Goal: Task Accomplishment & Management: Use online tool/utility

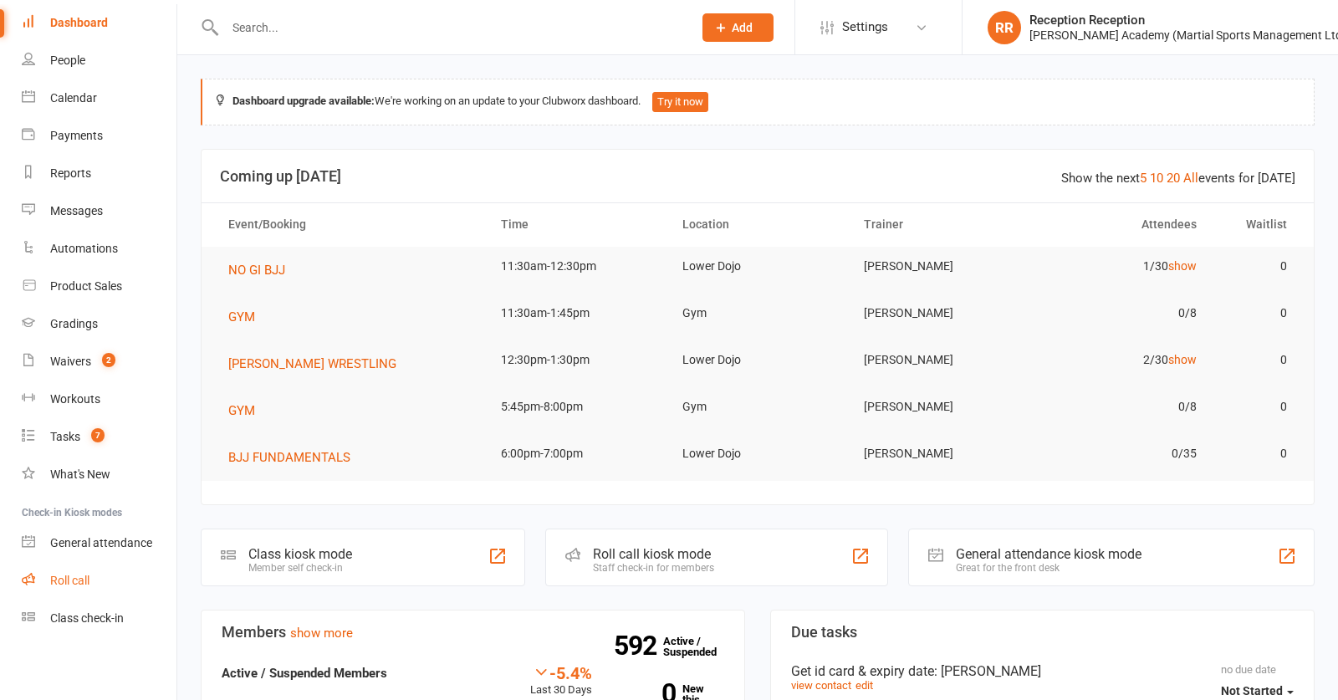
scroll to position [63, 0]
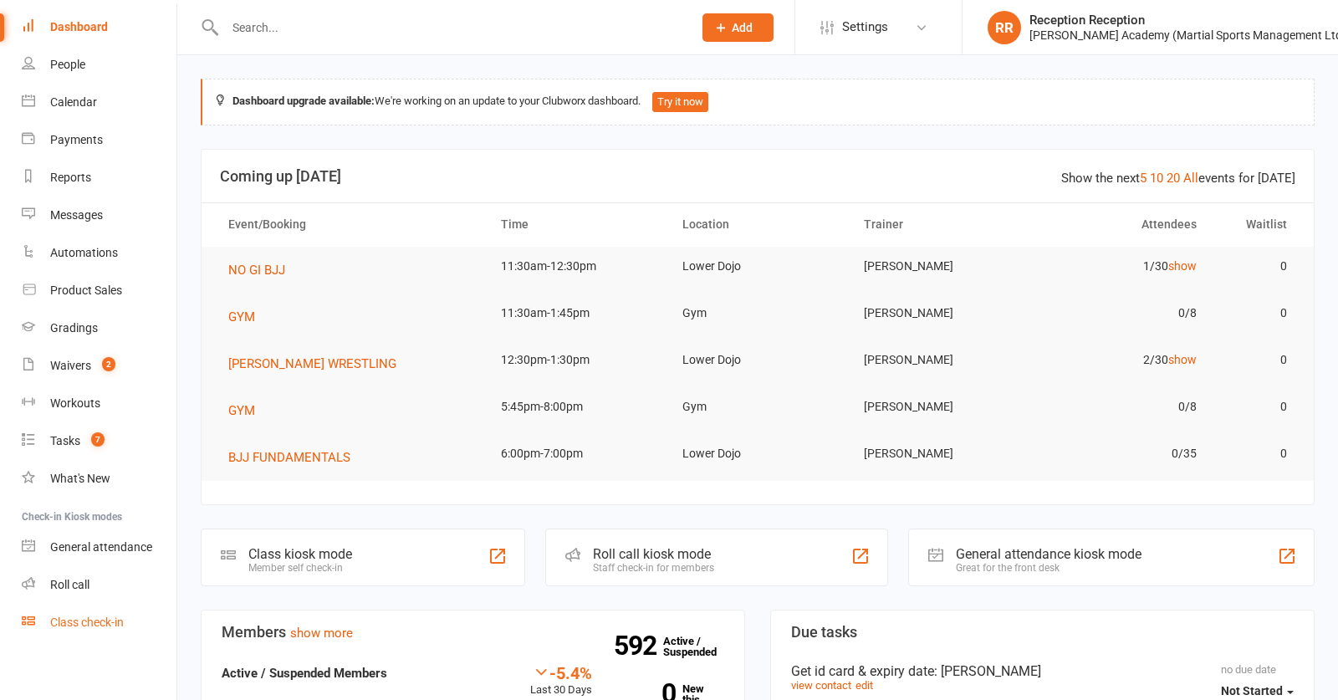
click at [91, 612] on link "Class check-in" at bounding box center [99, 623] width 155 height 38
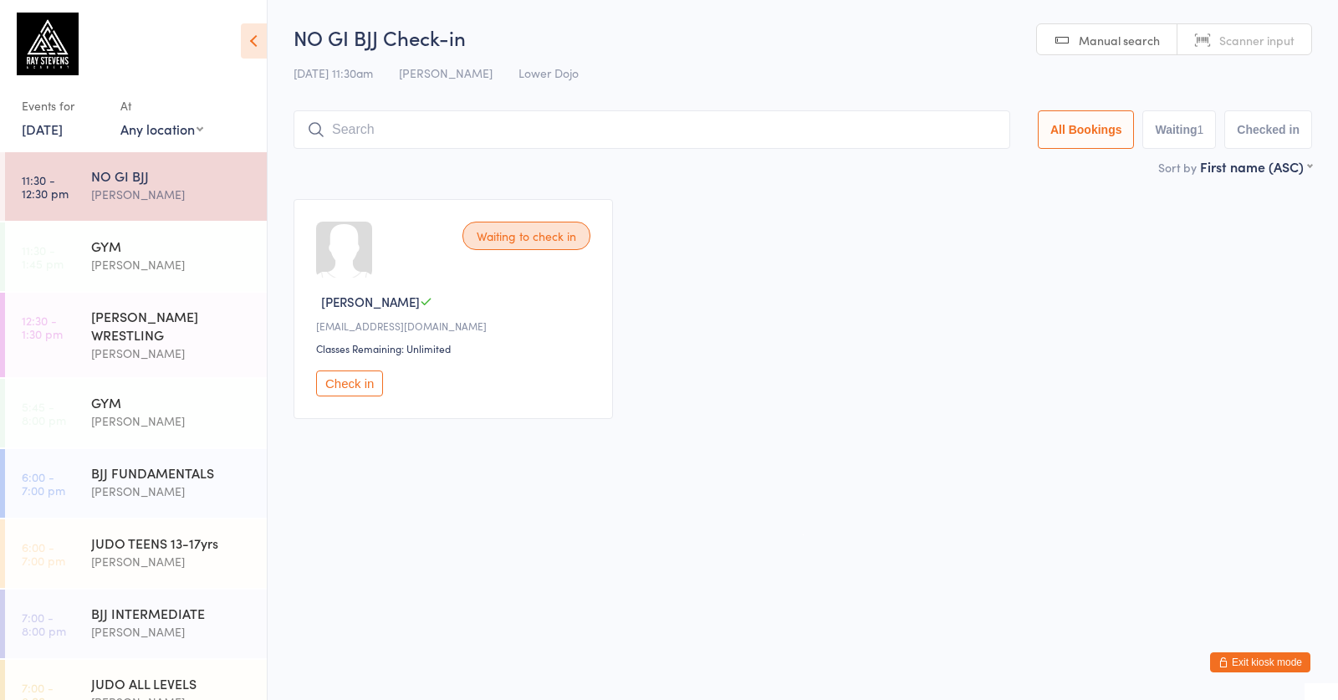
click at [737, 5] on html "You have now entered Kiosk Mode. Members will be able to check themselves in us…" at bounding box center [669, 350] width 1338 height 700
click at [346, 125] on input "search" at bounding box center [651, 129] width 717 height 38
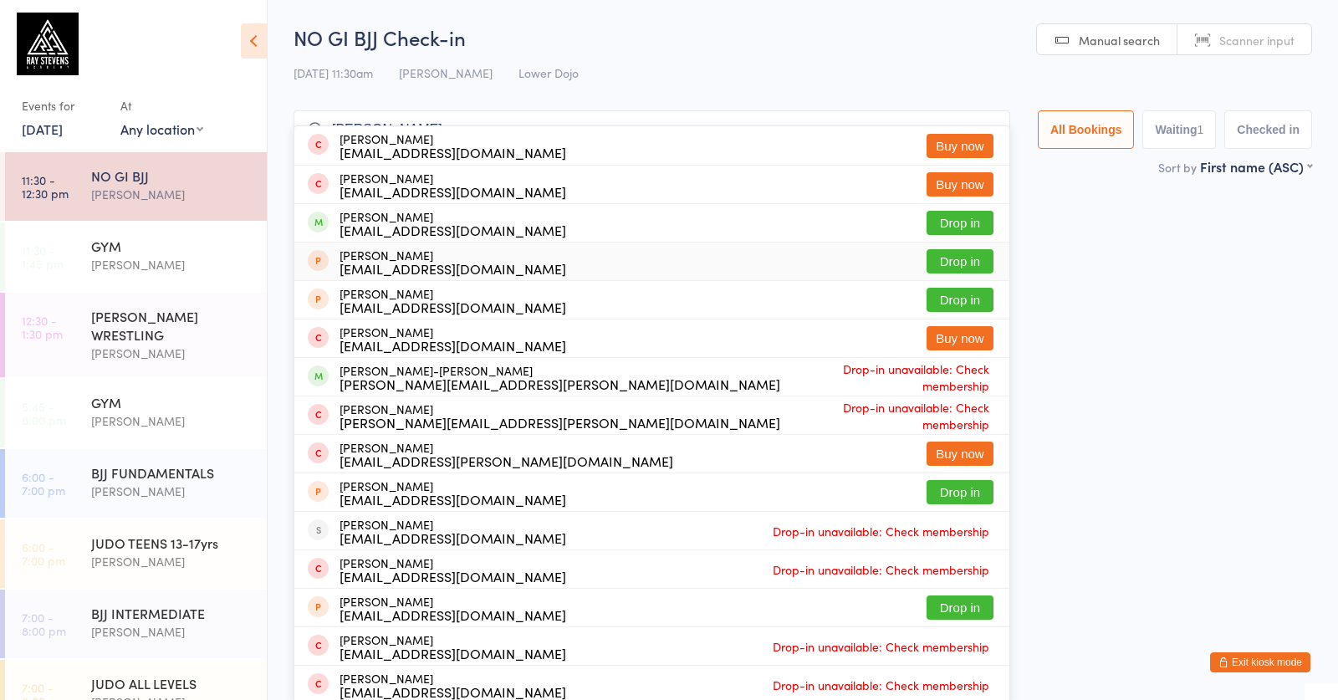
type input "[PERSON_NAME]"
click at [451, 254] on div "[PERSON_NAME] [EMAIL_ADDRESS][DOMAIN_NAME]" at bounding box center [452, 261] width 227 height 27
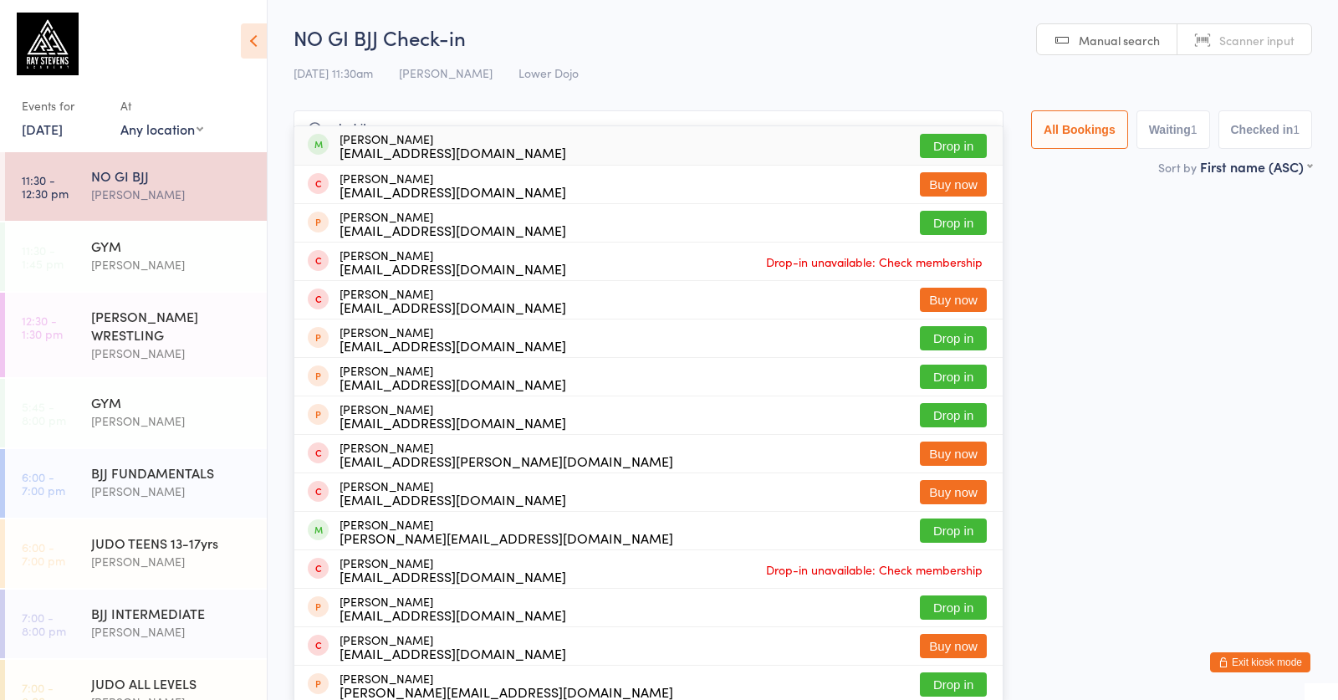
type input "sahib"
drag, startPoint x: 391, startPoint y: 171, endPoint x: 477, endPoint y: 148, distance: 89.0
click at [477, 148] on div "[EMAIL_ADDRESS][DOMAIN_NAME]" at bounding box center [452, 151] width 227 height 13
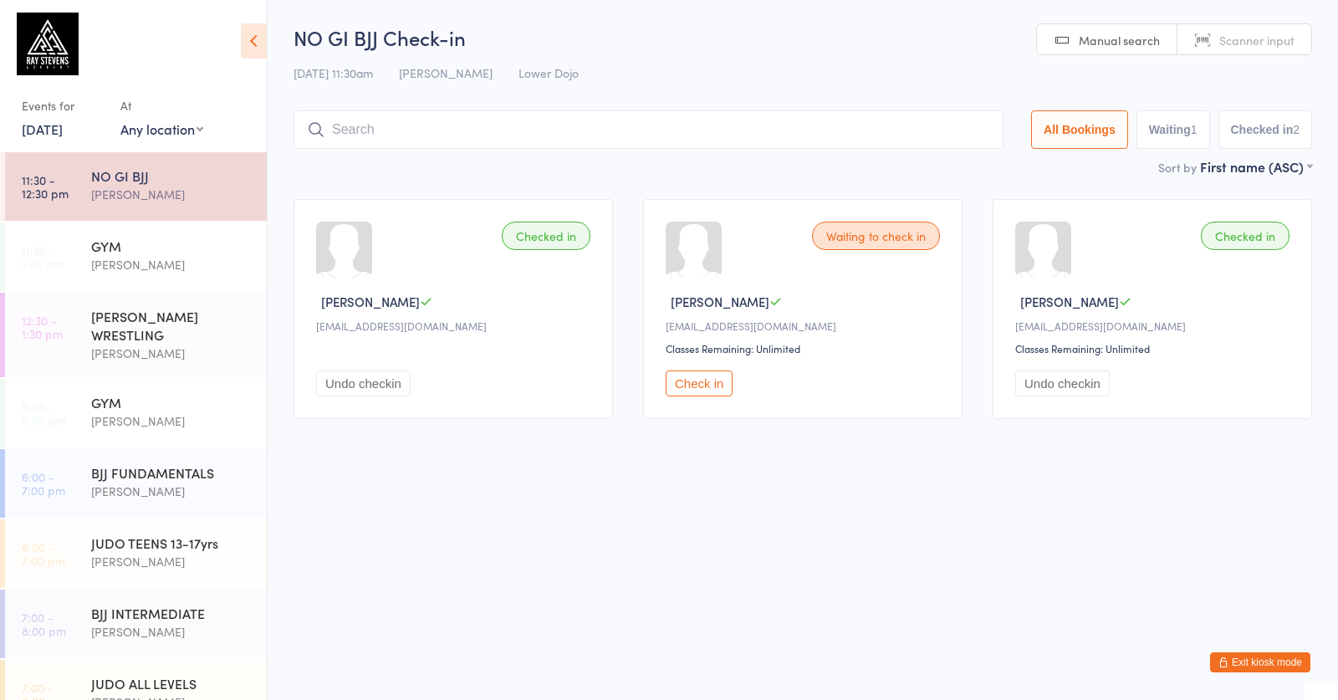
click at [1101, 0] on html "You have now entered Kiosk Mode. Members will be able to check themselves in us…" at bounding box center [669, 350] width 1338 height 700
click at [334, 125] on input "search" at bounding box center [648, 129] width 710 height 38
click at [719, 388] on button "Check in" at bounding box center [699, 383] width 67 height 26
click at [351, 125] on input "search" at bounding box center [651, 129] width 717 height 38
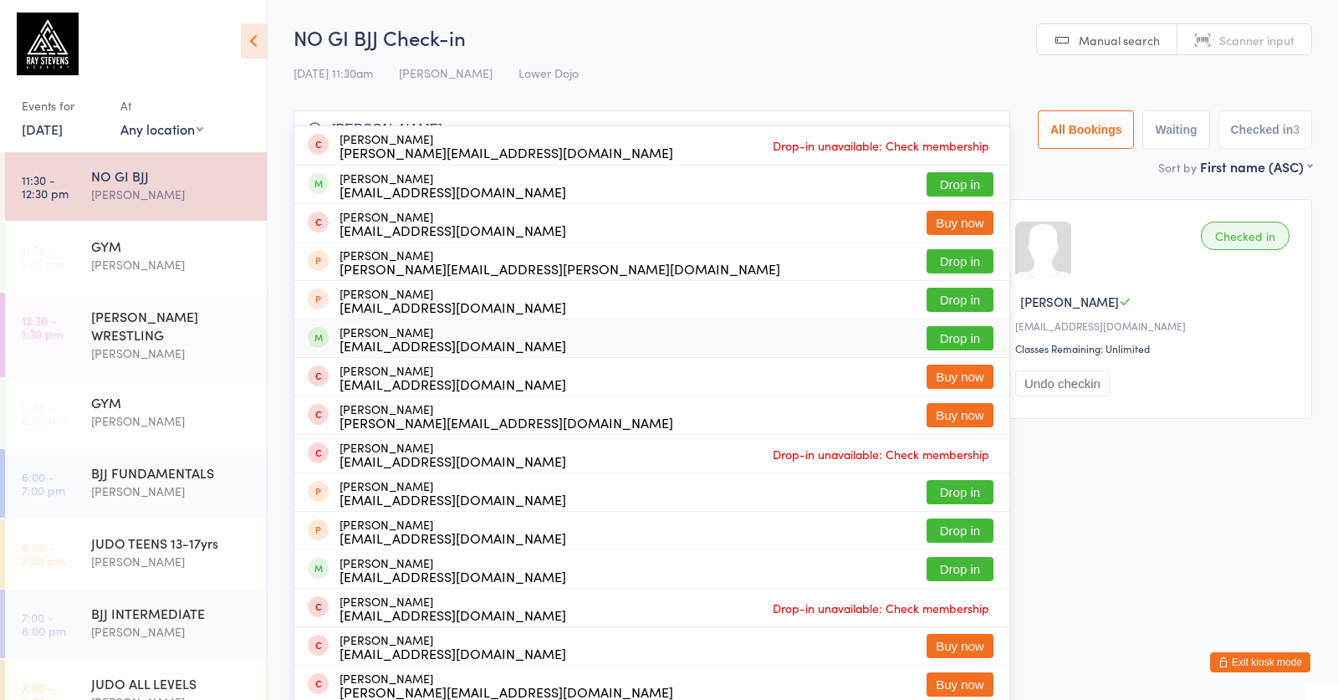
type input "[PERSON_NAME]"
click at [514, 339] on div "[EMAIL_ADDRESS][DOMAIN_NAME]" at bounding box center [452, 345] width 227 height 13
